Goal: Task Accomplishment & Management: Manage account settings

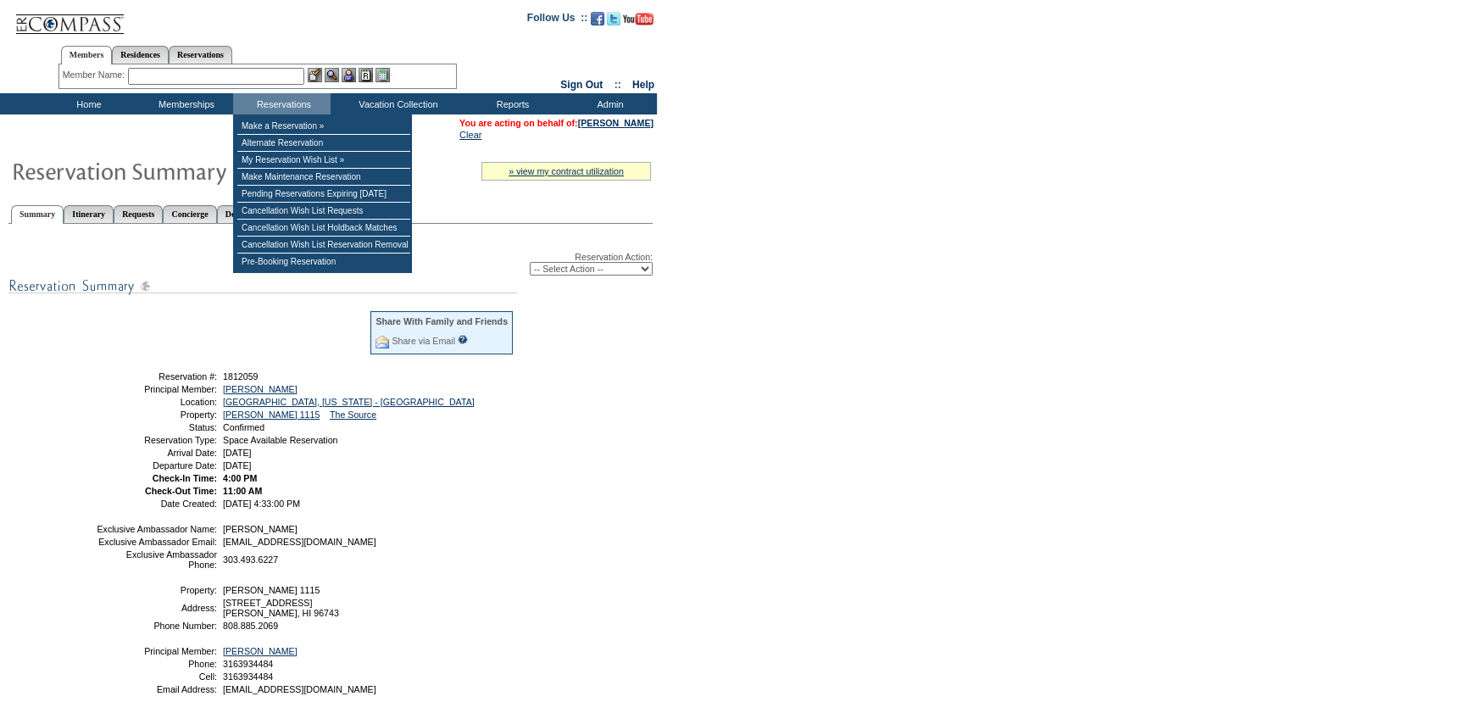
click at [559, 272] on select "-- Select Action -- Modify Reservation Dates Modify Reservation Cost Modify Occ…" at bounding box center [591, 269] width 123 height 14
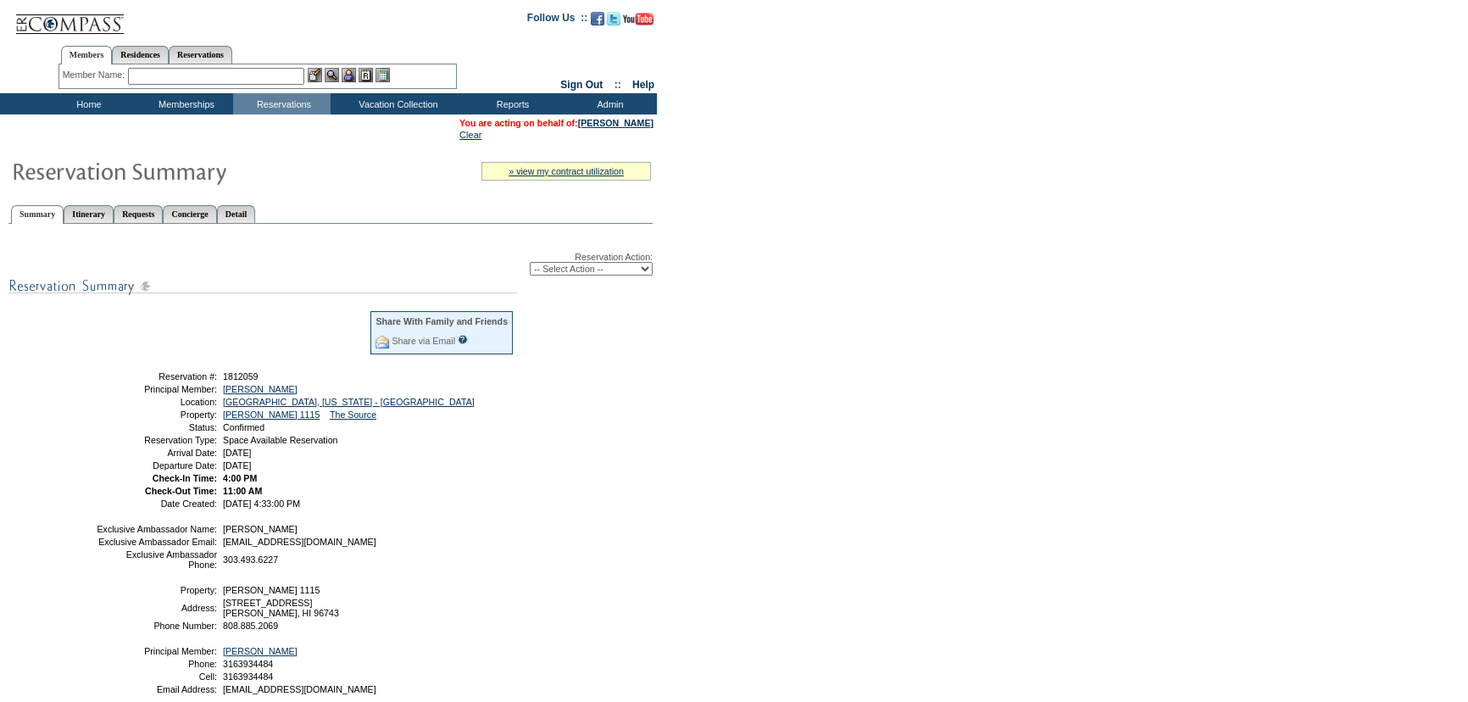
select select "ChangeCost"
click at [530, 263] on select "-- Select Action -- Modify Reservation Dates Modify Reservation Cost Modify Occ…" at bounding box center [591, 269] width 123 height 14
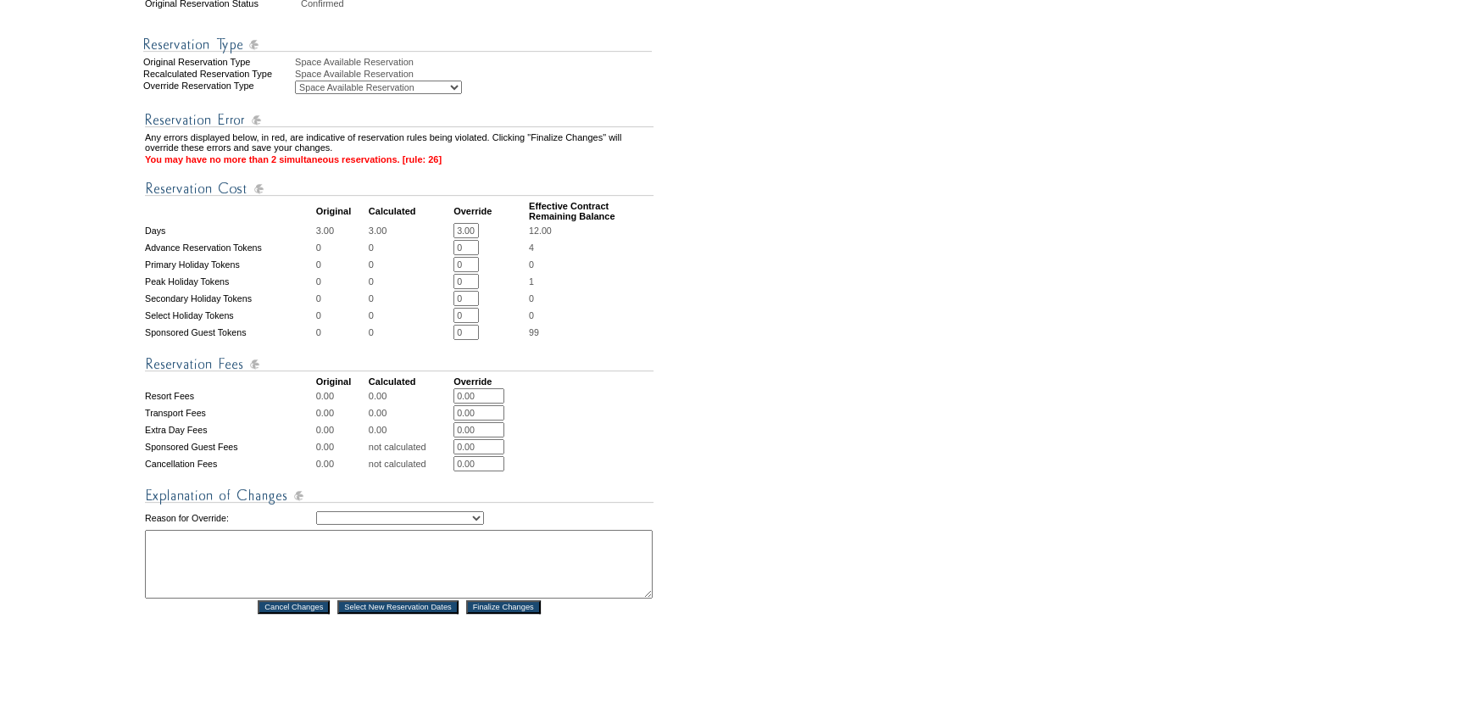
scroll to position [0, 1]
drag, startPoint x: 461, startPoint y: 255, endPoint x: 583, endPoint y: 261, distance: 122.2
click at [583, 238] on tr "Days 3.00 3.00 3.00 * * 12.00" at bounding box center [399, 230] width 509 height 15
type input "0"
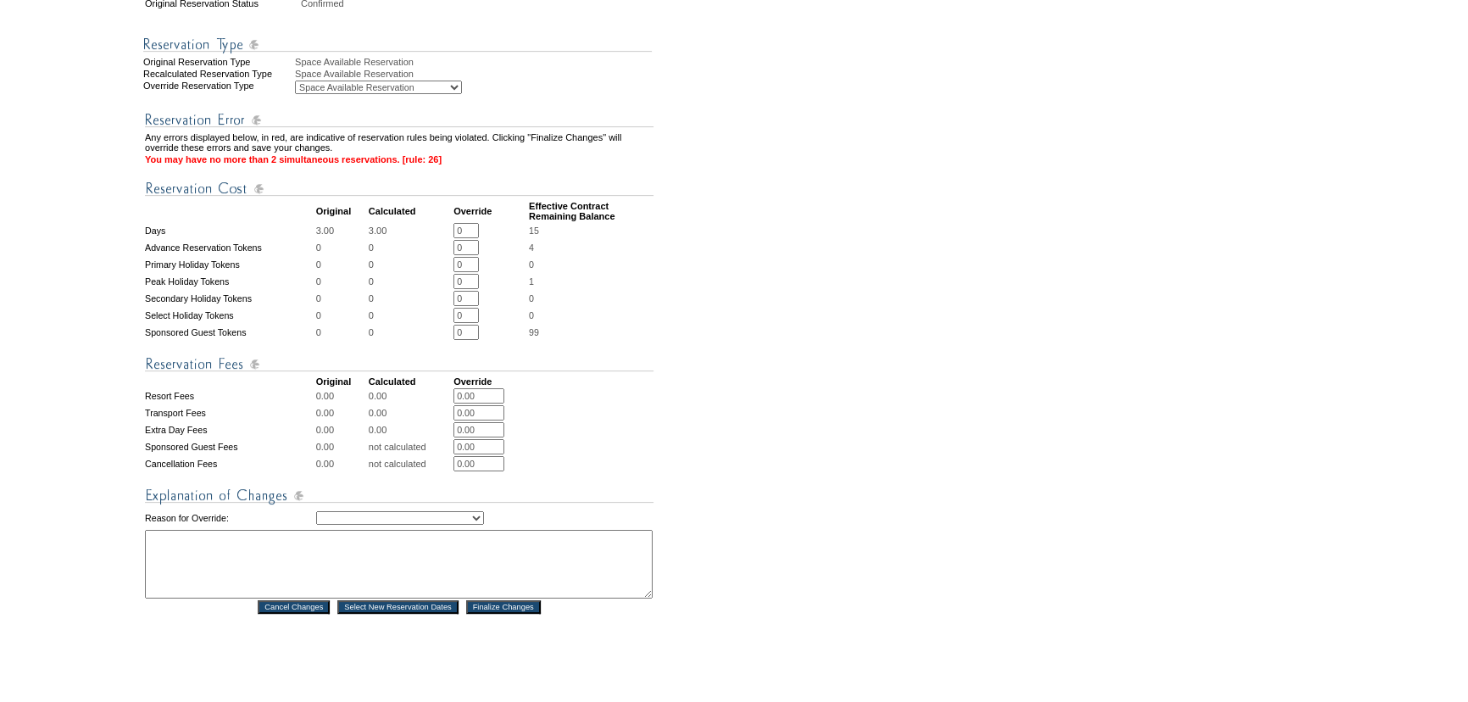
click at [583, 238] on td "15" at bounding box center [591, 230] width 125 height 15
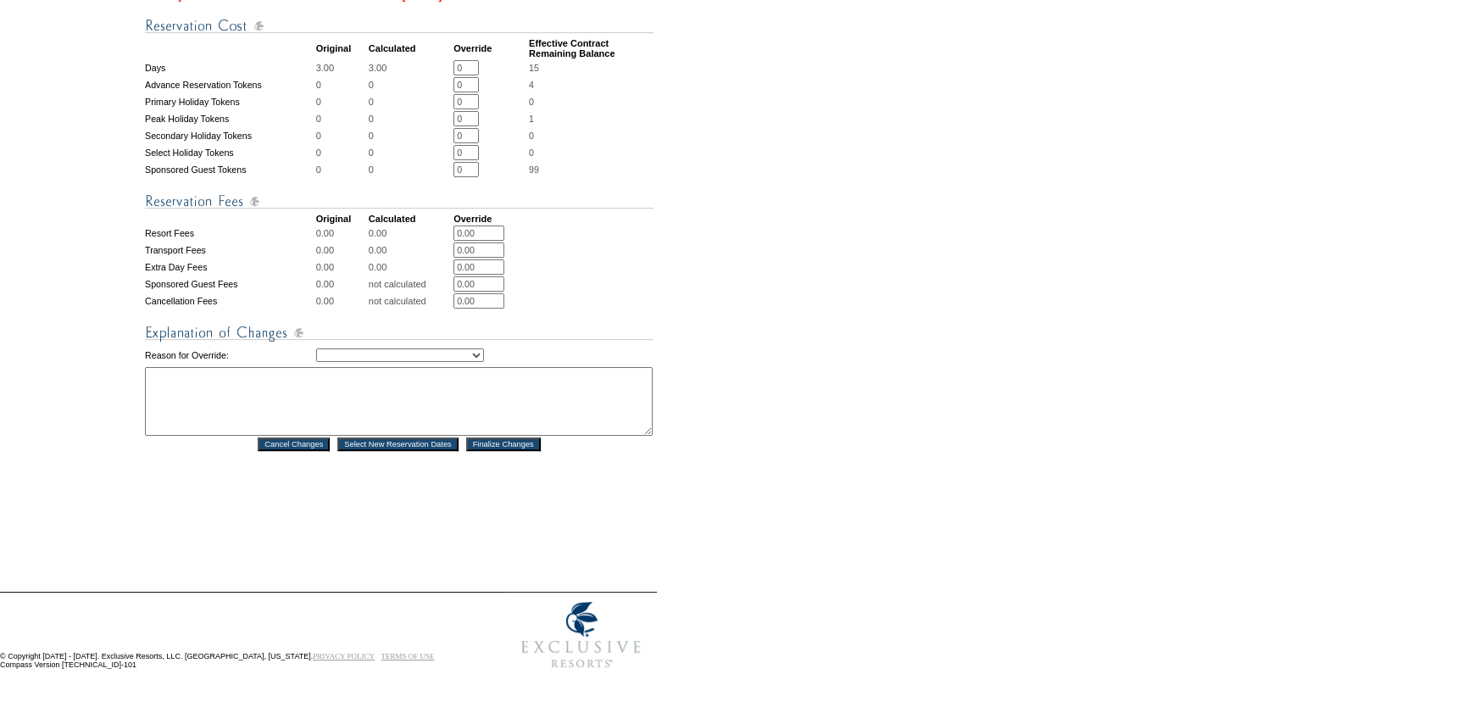
scroll to position [661, 0]
click at [484, 348] on select "Creating Continuous Stay Days Rebooked After Cancellation Editing Occupant Expe…" at bounding box center [400, 355] width 168 height 14
select select "1052"
click at [316, 348] on select "Creating Continuous Stay Days Rebooked After Cancellation Editing Occupant Expe…" at bounding box center [400, 355] width 168 height 14
click at [398, 404] on textarea at bounding box center [399, 401] width 508 height 69
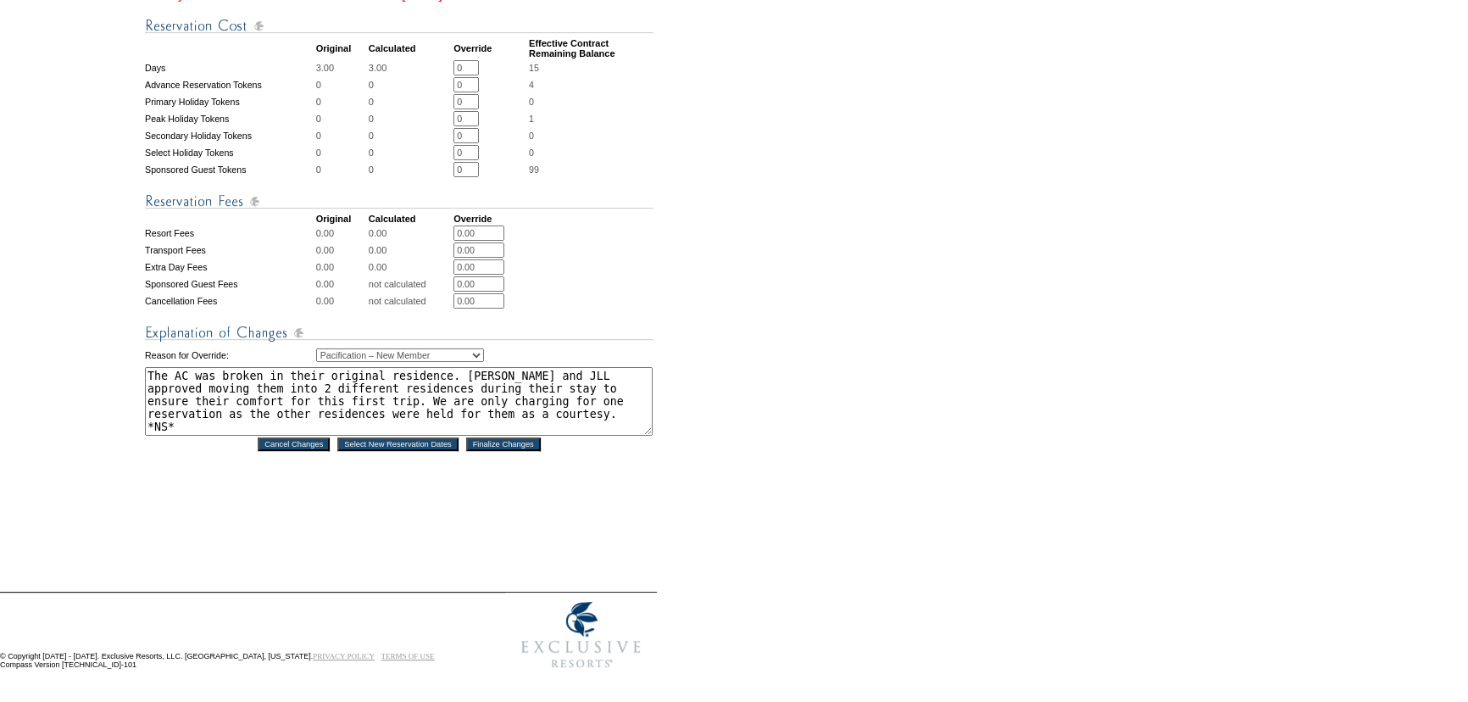
drag, startPoint x: 523, startPoint y: 409, endPoint x: 139, endPoint y: 354, distance: 387.9
click at [139, 354] on tr "1. Modify Dates 2. Modify Costs Reservation #: 1812059 Principal Member: [PERSO…" at bounding box center [329, 42] width 654 height 1033
type textarea "The AC was broken in their original residence. [PERSON_NAME] and JLL approved m…"
click at [495, 437] on input "Finalize Changes" at bounding box center [503, 444] width 75 height 14
